Goal: Transaction & Acquisition: Purchase product/service

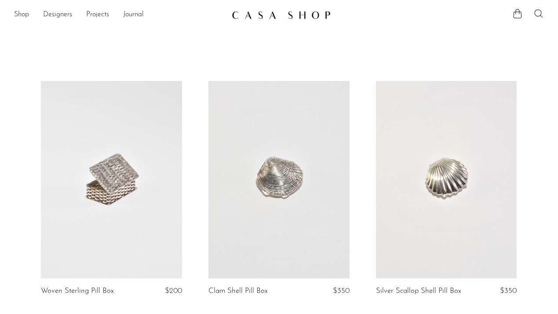
click at [538, 15] on icon at bounding box center [538, 13] width 11 height 11
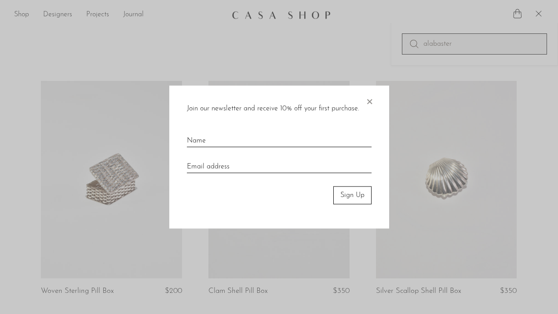
type input "alabaster"
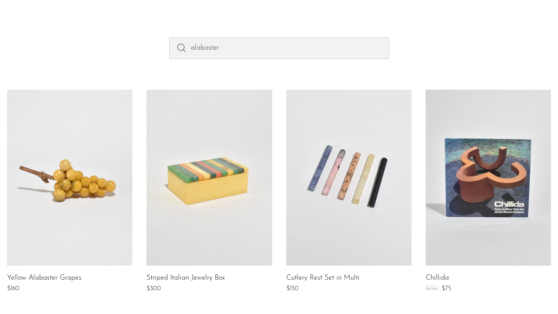
scroll to position [87, 0]
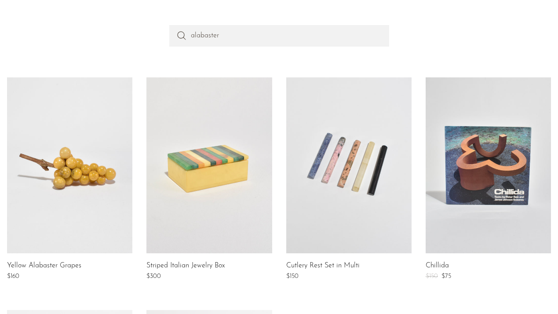
click at [251, 193] on link at bounding box center [208, 165] width 125 height 176
